Goal: Find specific page/section: Find specific page/section

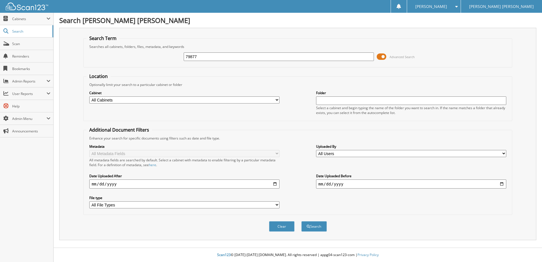
type input "79877"
click at [302, 221] on button "Search" at bounding box center [315, 226] width 26 height 10
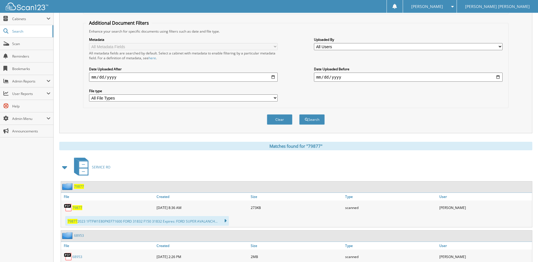
scroll to position [142, 0]
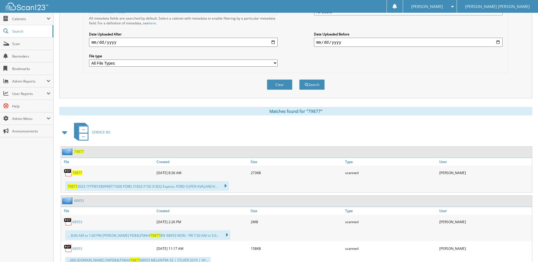
click at [75, 172] on span "79877" at bounding box center [77, 173] width 10 height 5
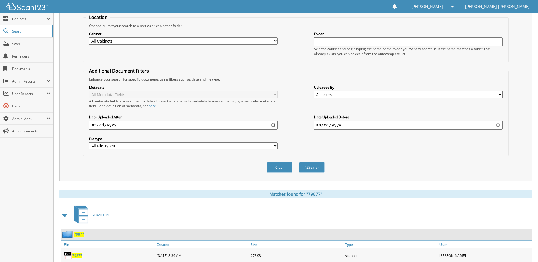
scroll to position [0, 0]
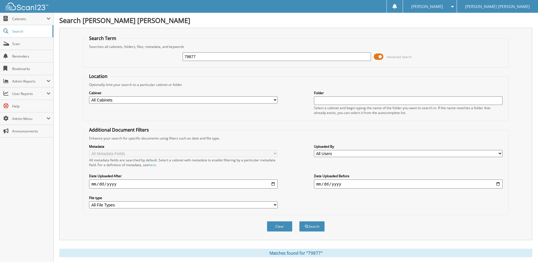
drag, startPoint x: 203, startPoint y: 56, endPoint x: 128, endPoint y: 49, distance: 75.4
click at [177, 55] on div "79877 Advanced Search" at bounding box center [295, 56] width 419 height 15
type input "79692"
click at [299, 221] on button "Search" at bounding box center [312, 226] width 26 height 10
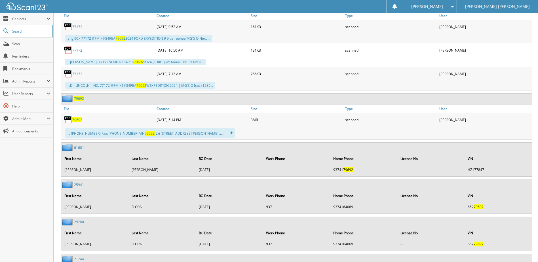
scroll to position [1093, 0]
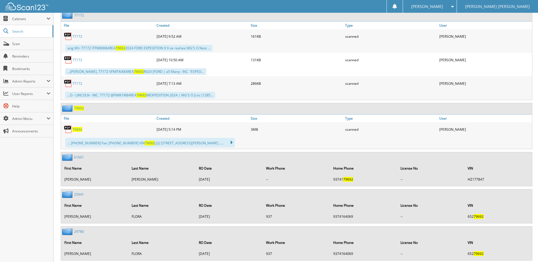
click at [78, 131] on span "79692" at bounding box center [77, 129] width 10 height 5
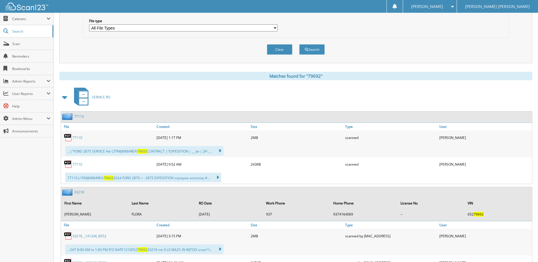
scroll to position [0, 0]
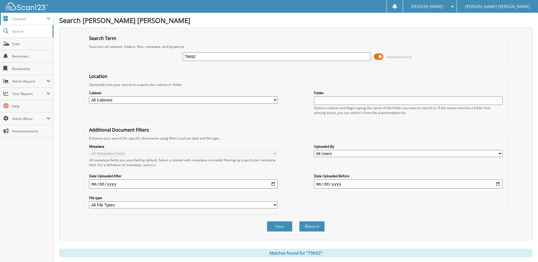
click at [14, 21] on span "Cabinets" at bounding box center [29, 18] width 34 height 5
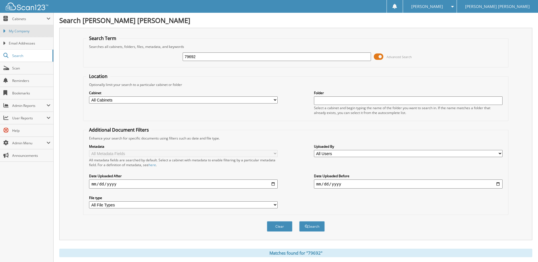
click at [13, 30] on span "My Company" at bounding box center [30, 31] width 42 height 5
